Goal: Navigation & Orientation: Find specific page/section

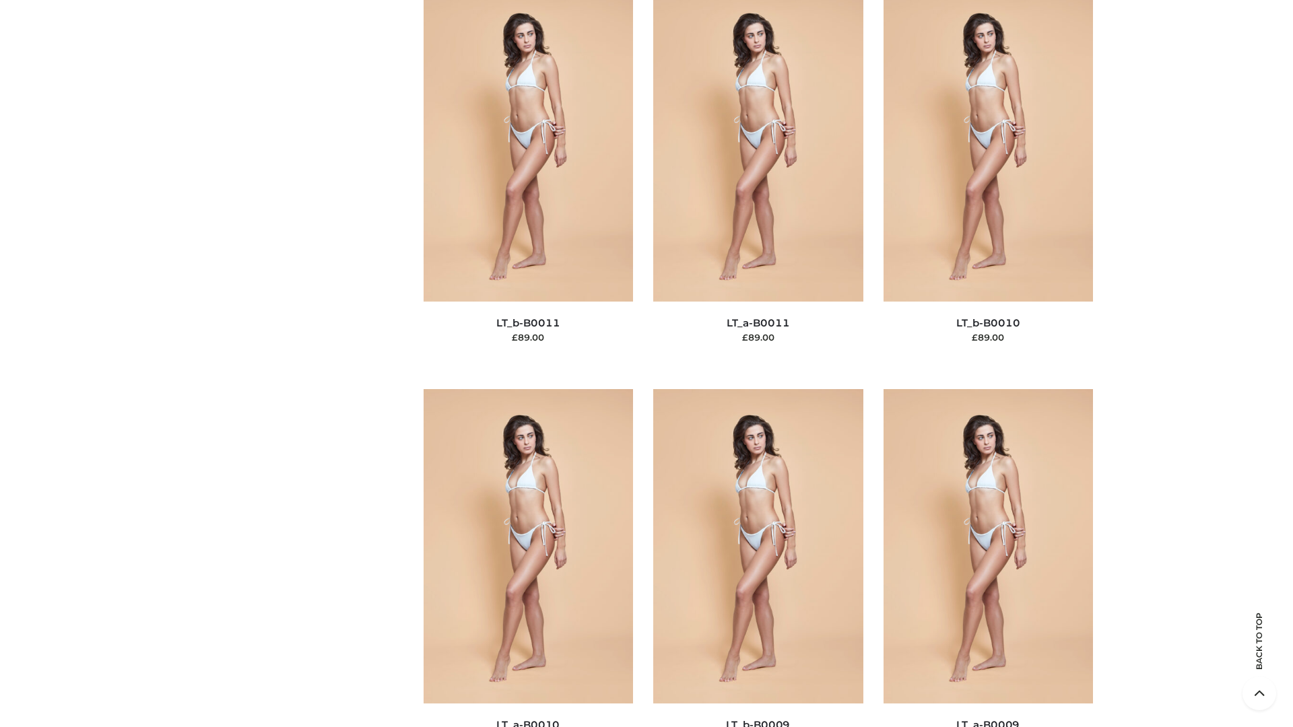
scroll to position [6048, 0]
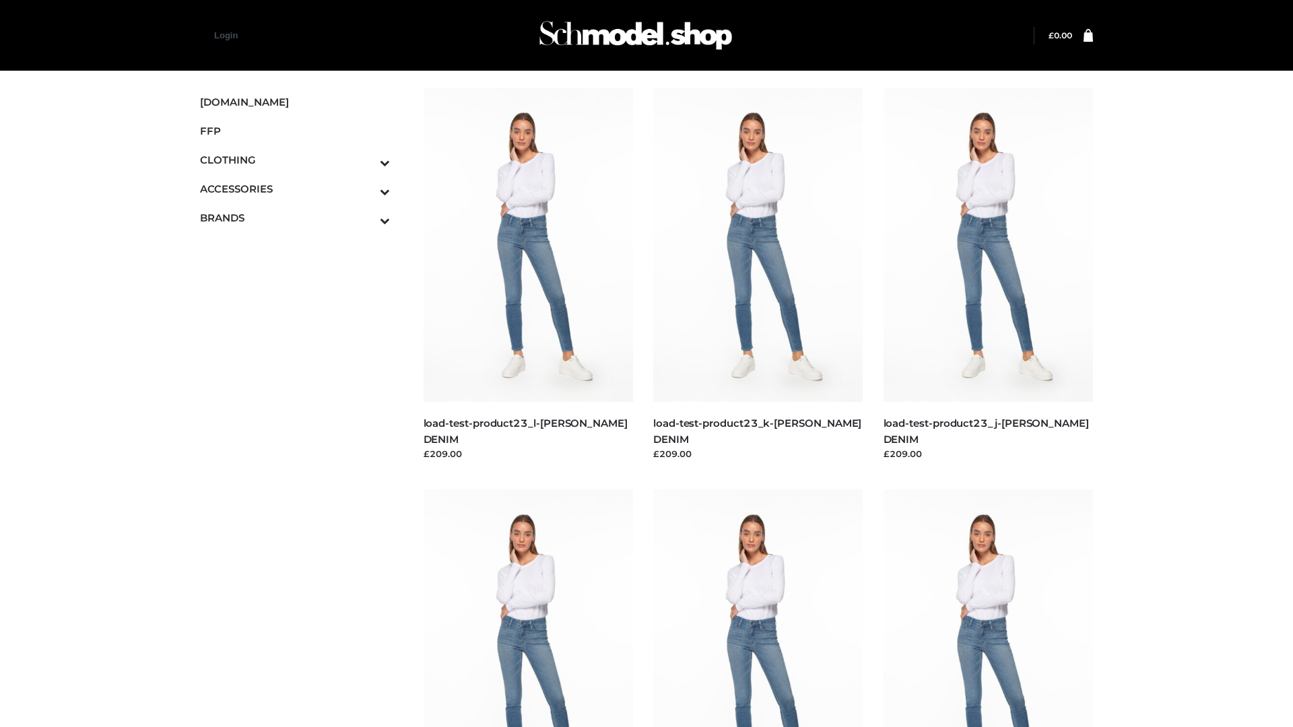
scroll to position [1181, 0]
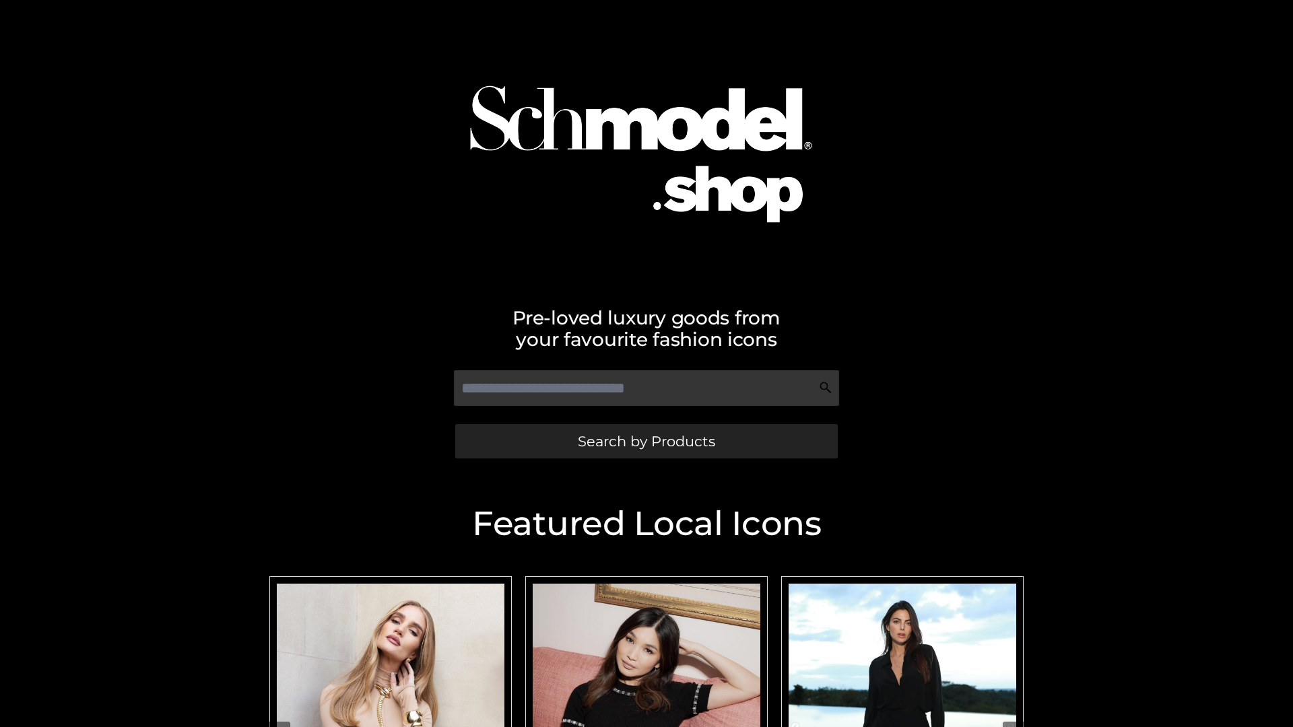
click at [646, 441] on span "Search by Products" at bounding box center [646, 441] width 137 height 14
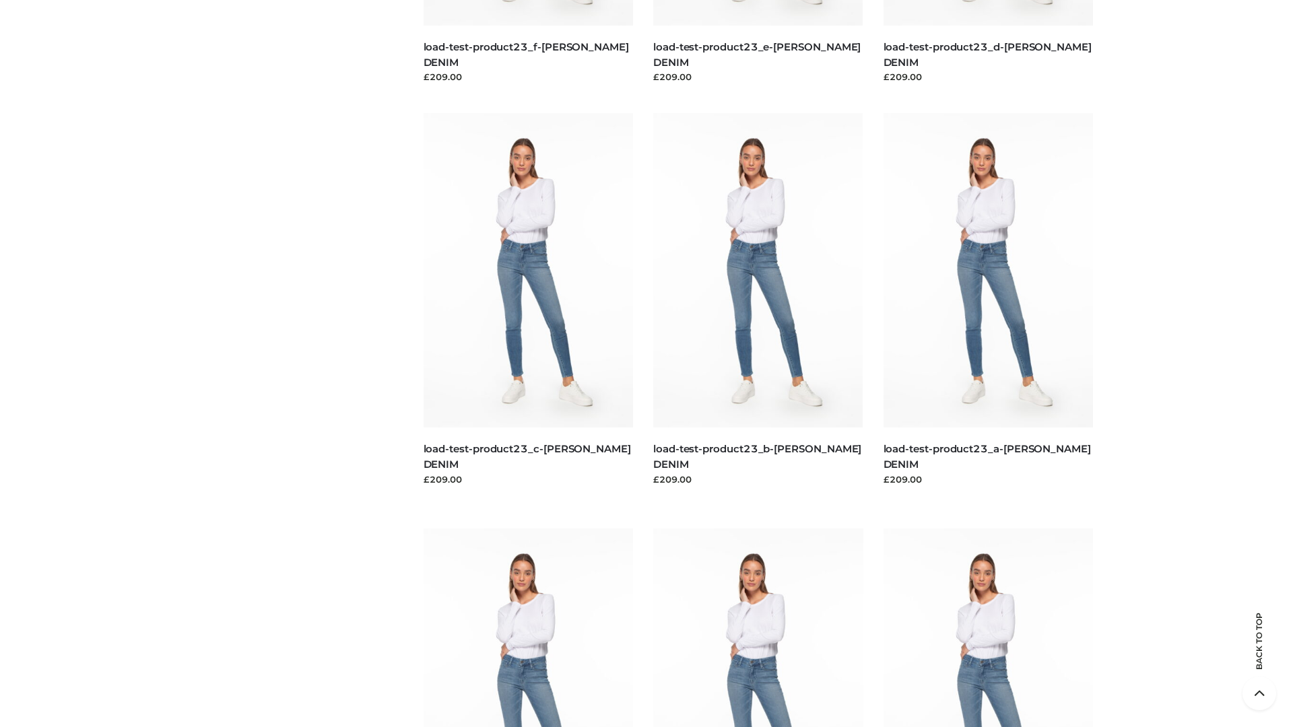
scroll to position [2803, 0]
